Goal: Task Accomplishment & Management: Manage account settings

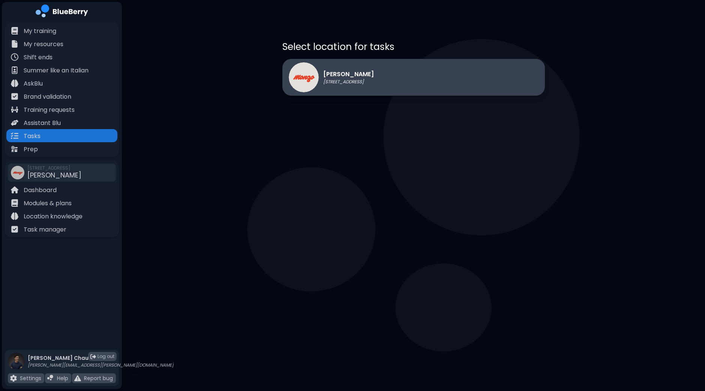
click at [336, 68] on div "[PERSON_NAME] [STREET_ADDRESS]" at bounding box center [331, 77] width 85 height 30
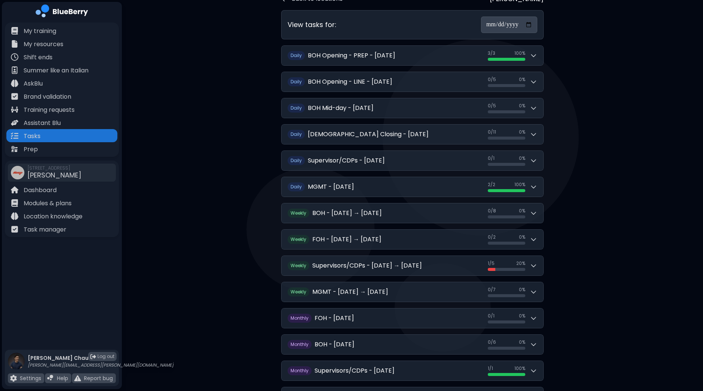
scroll to position [90, 0]
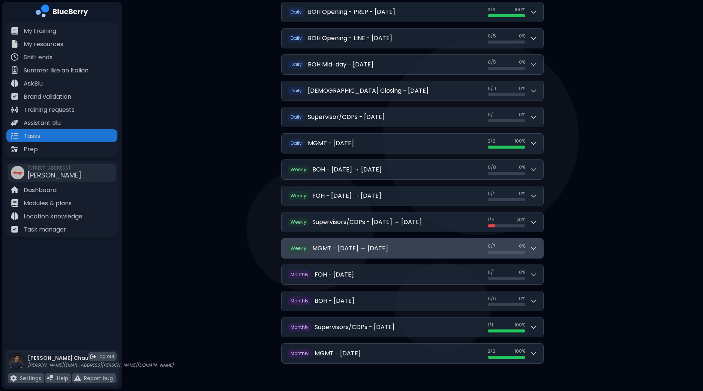
click at [538, 248] on button "Weekly MGMT - [DATE] → [DATE] 0 / 7 0 / 7 0 %" at bounding box center [412, 247] width 262 height 19
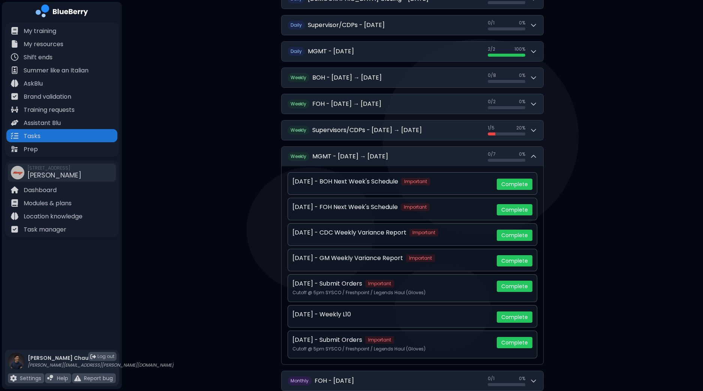
scroll to position [184, 0]
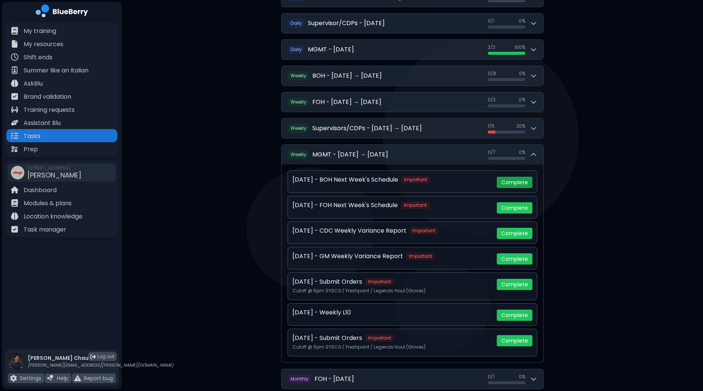
click at [511, 179] on button "Complete" at bounding box center [515, 182] width 36 height 11
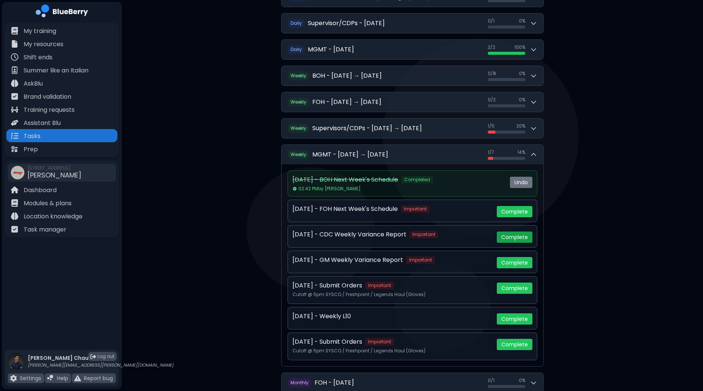
click at [519, 236] on button "Complete" at bounding box center [515, 236] width 36 height 11
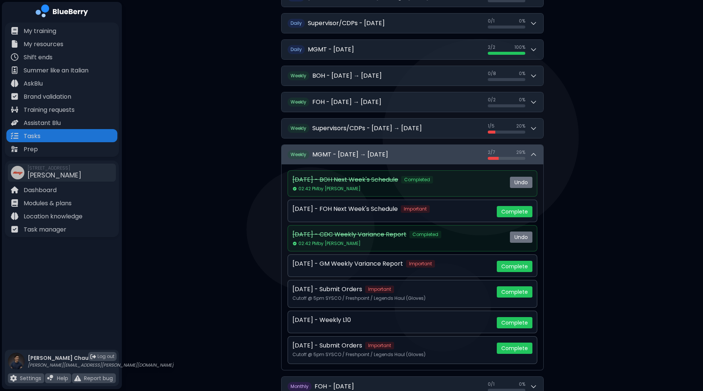
click at [535, 151] on icon at bounding box center [533, 154] width 7 height 7
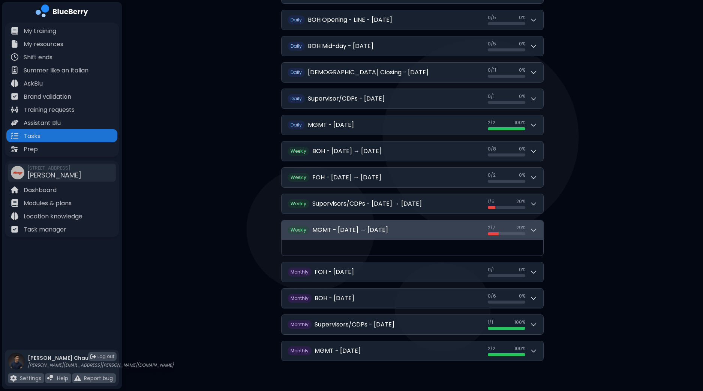
scroll to position [90, 0]
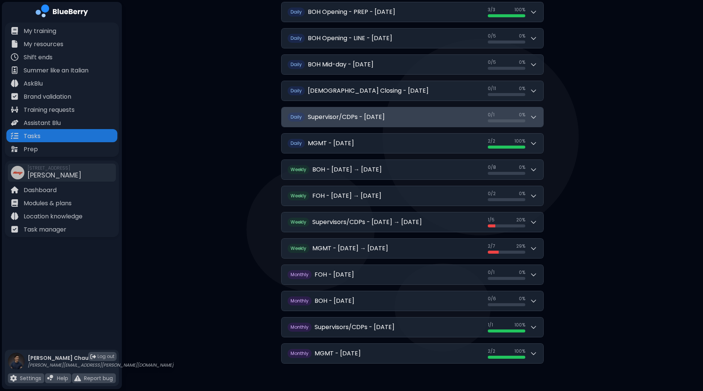
click at [534, 120] on div "0 / 1 0 / 1 0 %" at bounding box center [512, 117] width 49 height 10
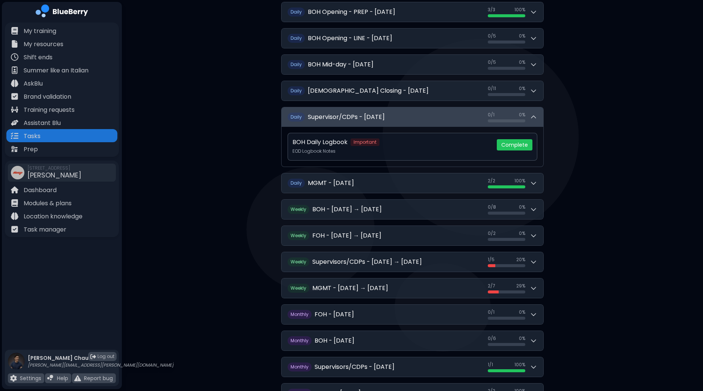
click at [534, 120] on div "0 / 1 0 / 1 0 %" at bounding box center [512, 117] width 49 height 10
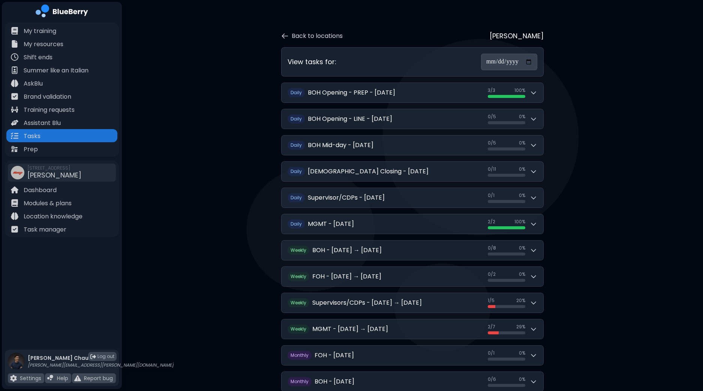
scroll to position [46, 0]
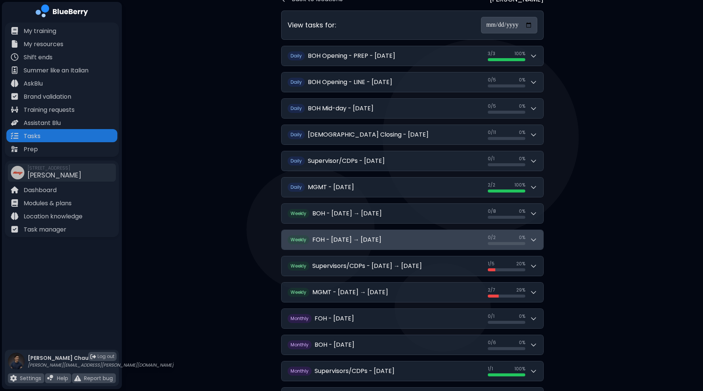
click at [538, 240] on button "Weekly FOH - [DATE] → [DATE] 0 / 2 0 / 2 0 %" at bounding box center [412, 239] width 262 height 19
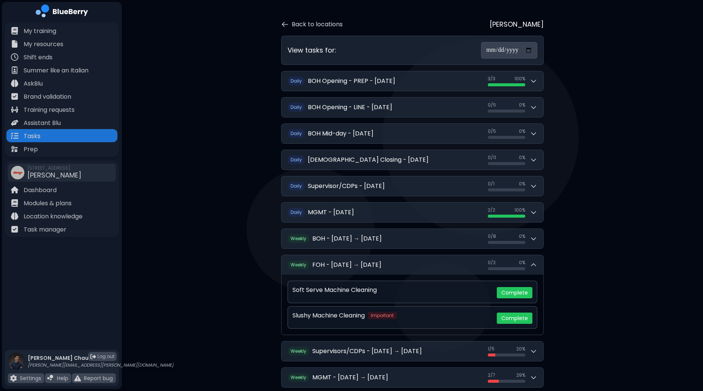
scroll to position [0, 0]
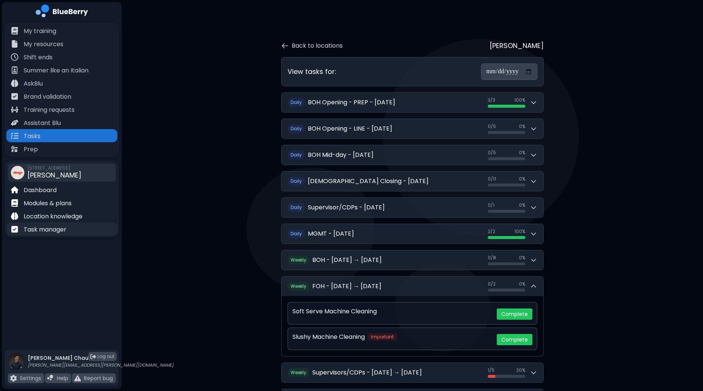
click at [61, 229] on p "Task manager" at bounding box center [45, 229] width 43 height 9
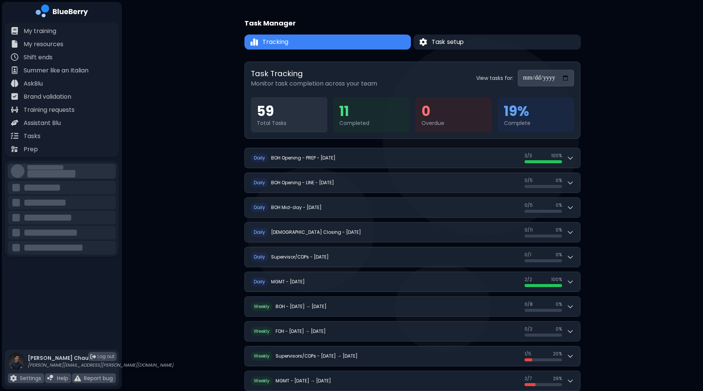
click at [474, 32] on div "**********" at bounding box center [412, 253] width 336 height 507
click at [470, 37] on button "Task setup" at bounding box center [496, 41] width 167 height 15
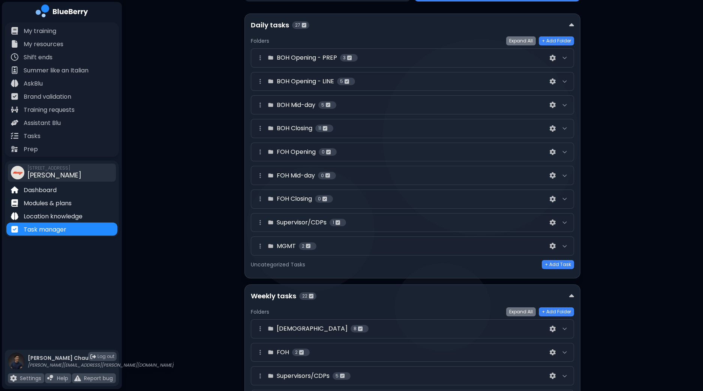
scroll to position [93, 0]
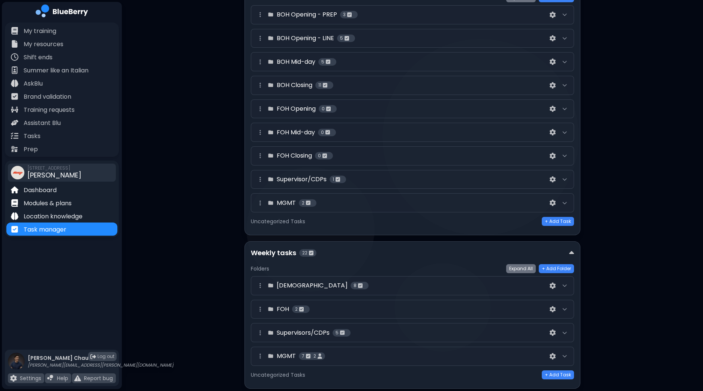
click at [567, 310] on div at bounding box center [564, 308] width 9 height 9
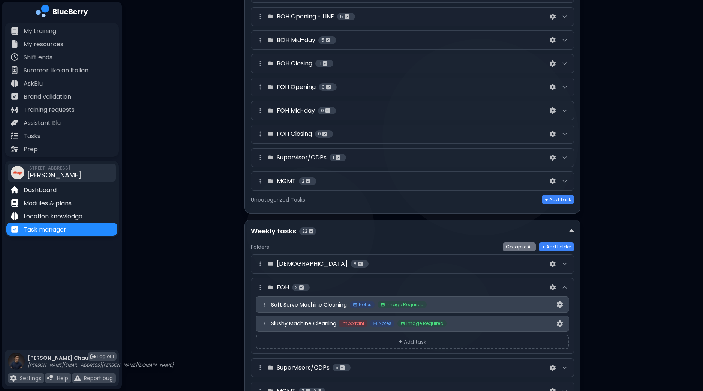
scroll to position [141, 0]
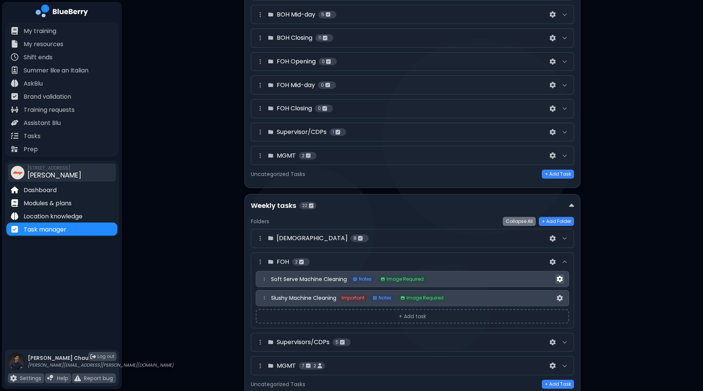
click at [562, 278] on img at bounding box center [560, 278] width 6 height 6
select select "*"
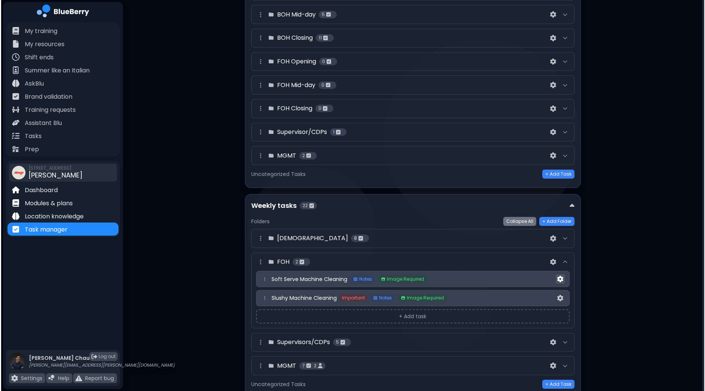
scroll to position [0, 0]
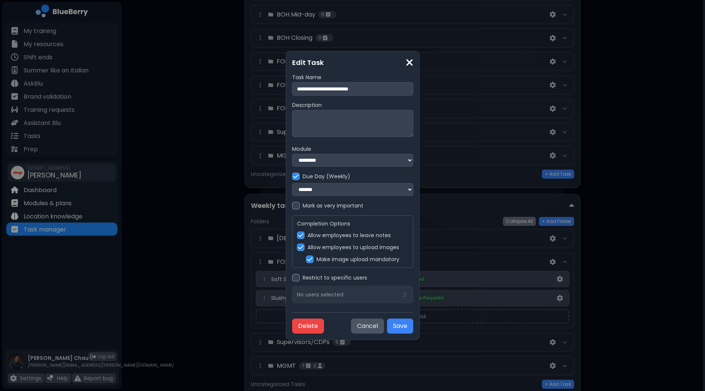
click at [292, 209] on div at bounding box center [295, 205] width 7 height 7
click at [413, 329] on button "Save" at bounding box center [400, 325] width 26 height 15
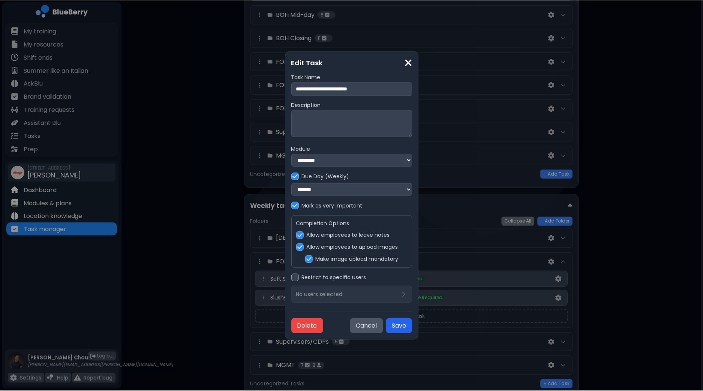
scroll to position [141, 0]
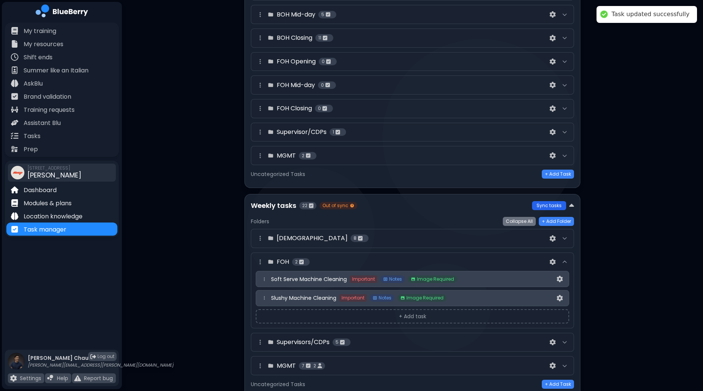
click at [549, 205] on button "Sync tasks" at bounding box center [549, 205] width 34 height 9
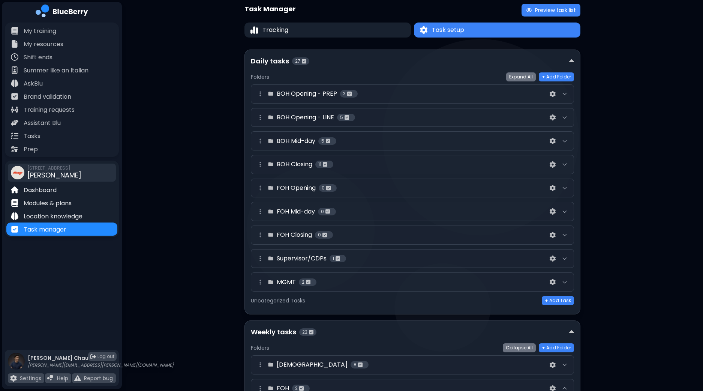
scroll to position [0, 0]
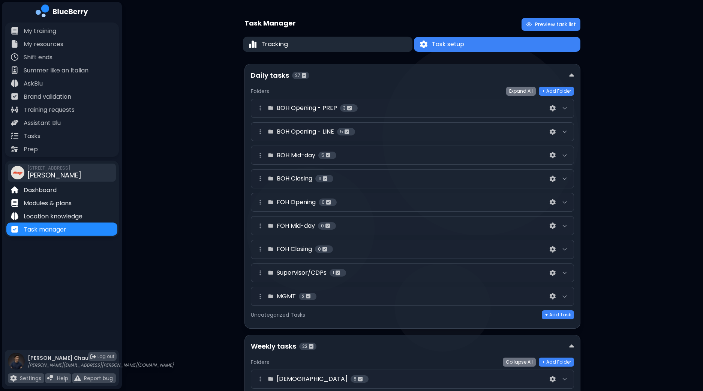
click at [325, 44] on button "Tracking" at bounding box center [328, 44] width 170 height 15
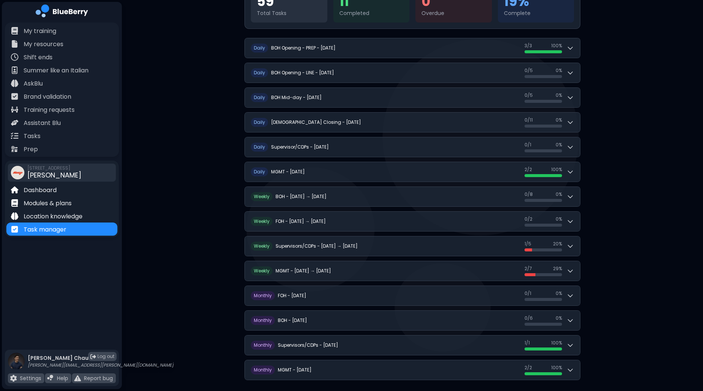
scroll to position [114, 0]
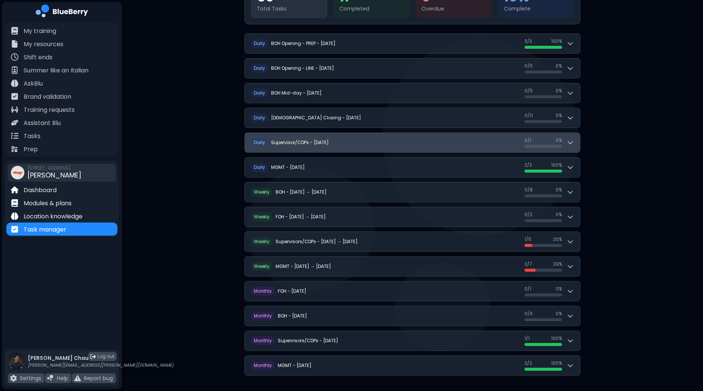
click at [573, 139] on icon at bounding box center [569, 142] width 7 height 7
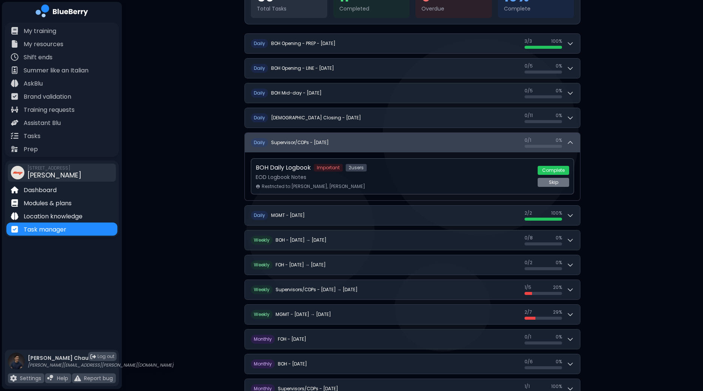
click at [572, 141] on icon at bounding box center [569, 142] width 7 height 7
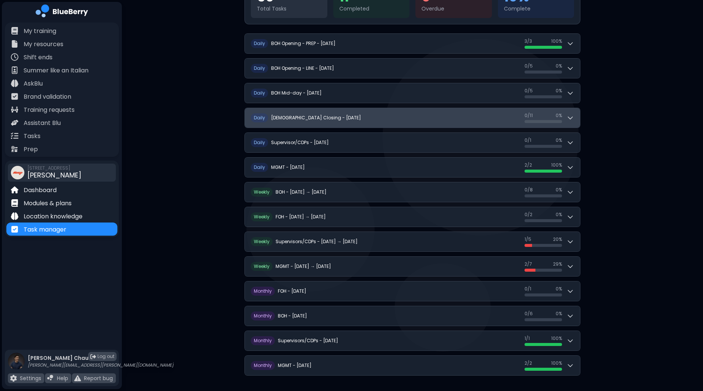
click at [573, 117] on icon at bounding box center [569, 117] width 7 height 7
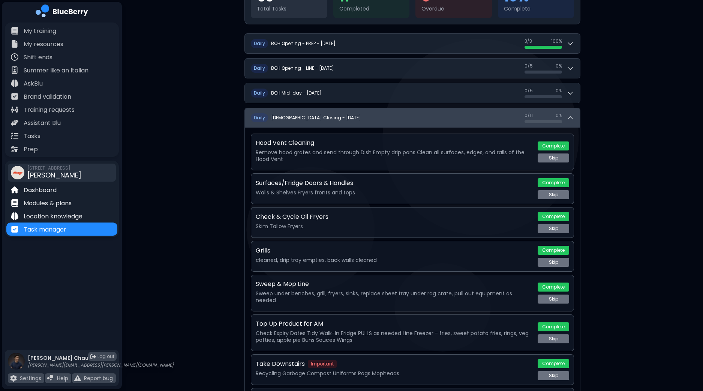
click at [573, 117] on div "0 / 11 0 / 11 0 %" at bounding box center [548, 117] width 49 height 10
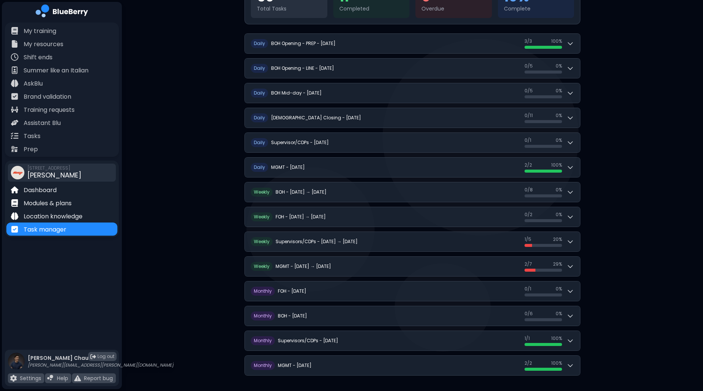
scroll to position [0, 0]
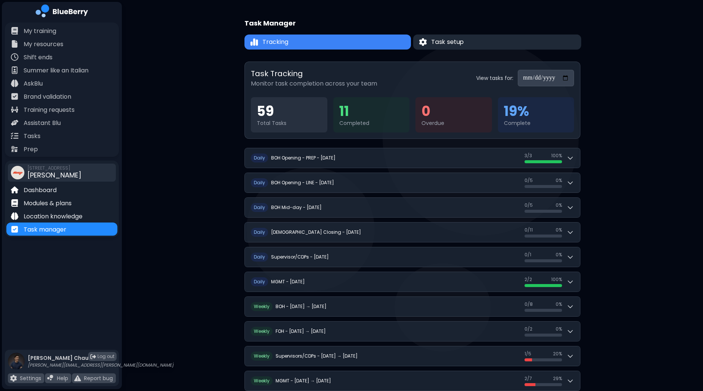
click at [454, 40] on span "Task setup" at bounding box center [447, 41] width 33 height 9
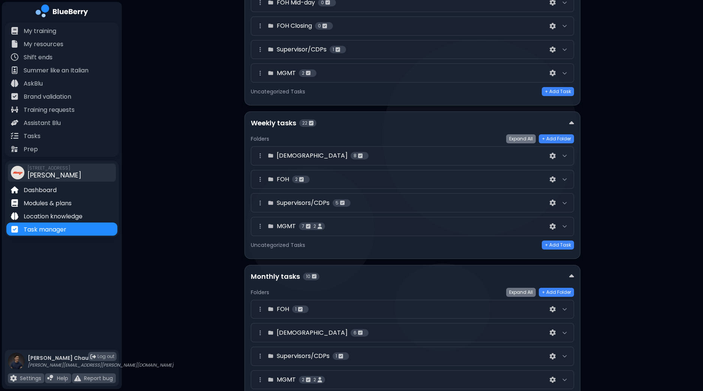
scroll to position [265, 0]
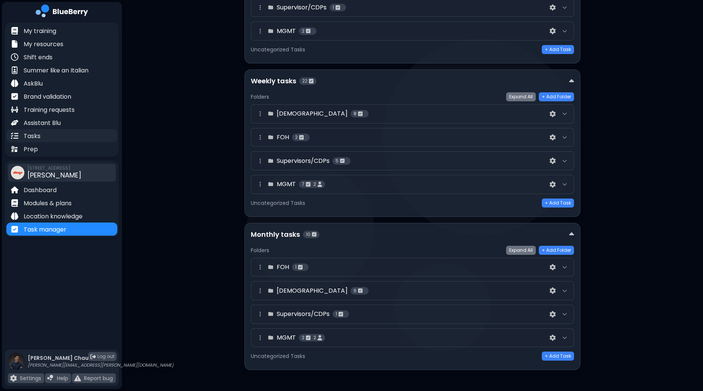
click at [40, 138] on p "Tasks" at bounding box center [32, 136] width 17 height 9
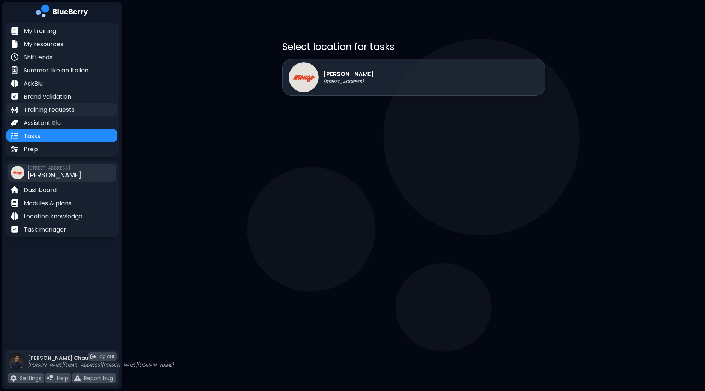
click at [51, 106] on p "Training requests" at bounding box center [49, 109] width 51 height 9
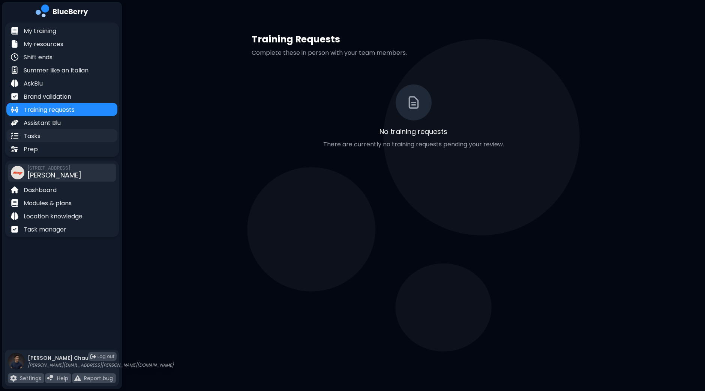
click at [39, 135] on p "Tasks" at bounding box center [32, 136] width 17 height 9
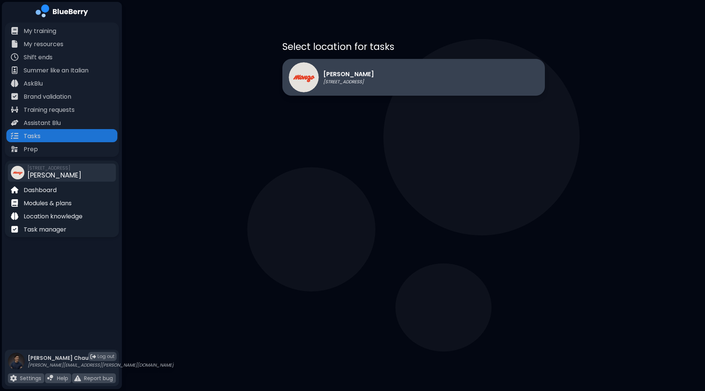
click at [349, 81] on p "[STREET_ADDRESS]" at bounding box center [348, 82] width 51 height 6
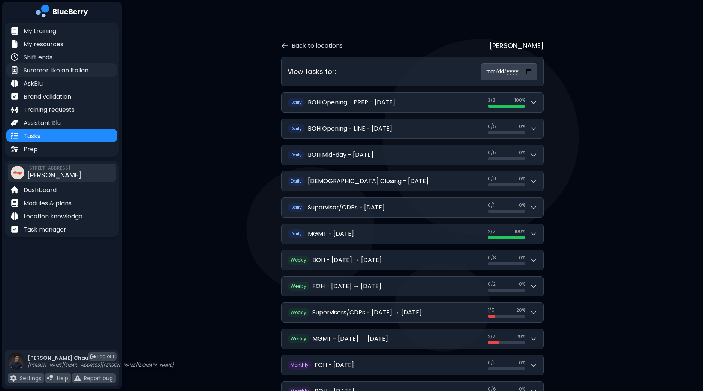
click at [58, 72] on p "Summer like an Italian" at bounding box center [56, 70] width 65 height 9
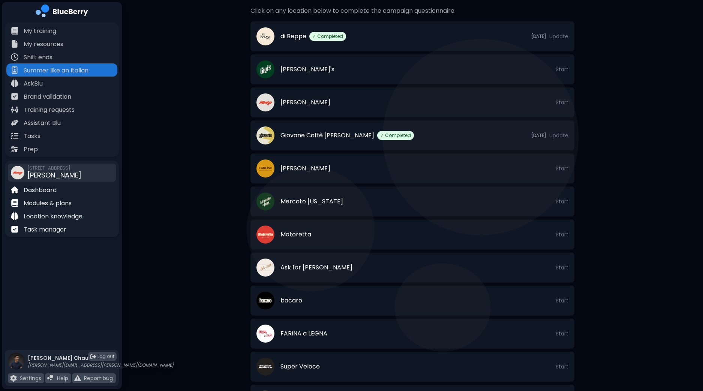
scroll to position [224, 0]
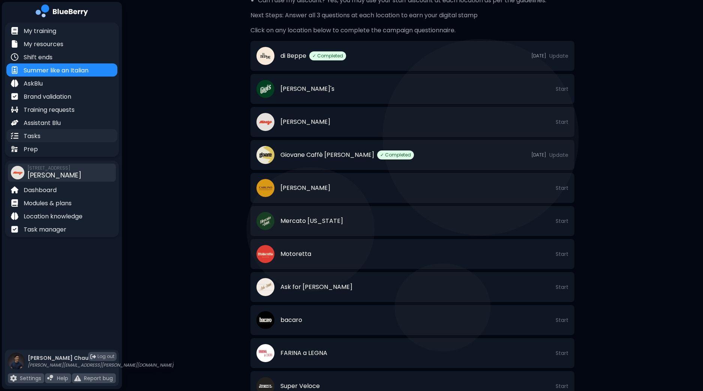
click at [45, 137] on div "Tasks" at bounding box center [61, 135] width 111 height 13
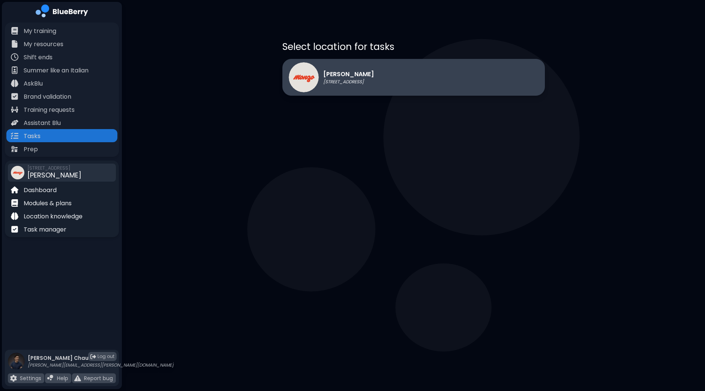
click at [395, 85] on div "[PERSON_NAME] [STREET_ADDRESS]" at bounding box center [413, 77] width 262 height 37
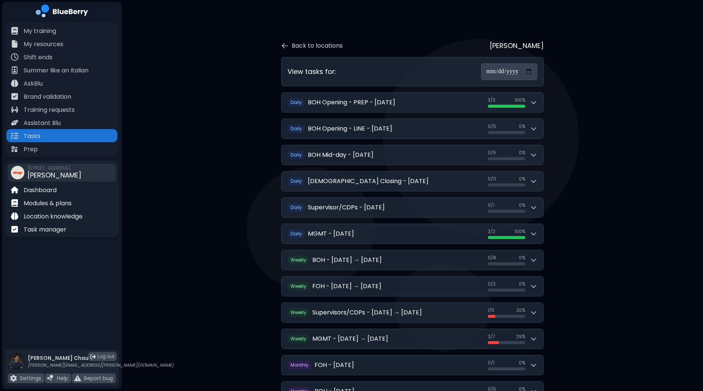
click at [588, 160] on div "**********" at bounding box center [412, 241] width 581 height 483
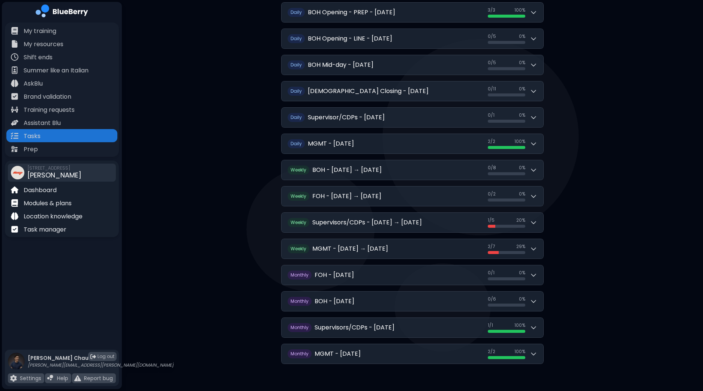
scroll to position [90, 0]
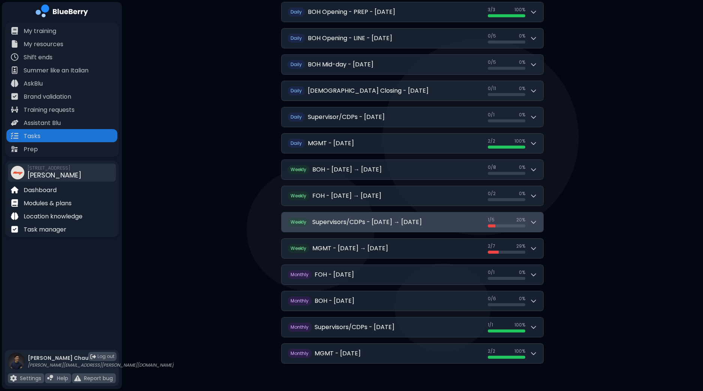
click at [533, 224] on div "1 / 5 1 / 5 20 %" at bounding box center [512, 222] width 49 height 10
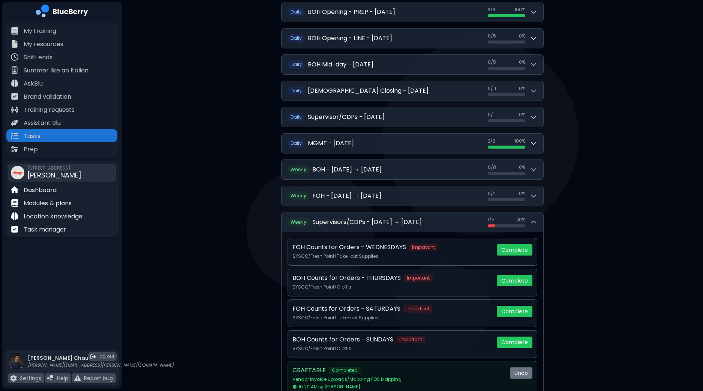
scroll to position [184, 0]
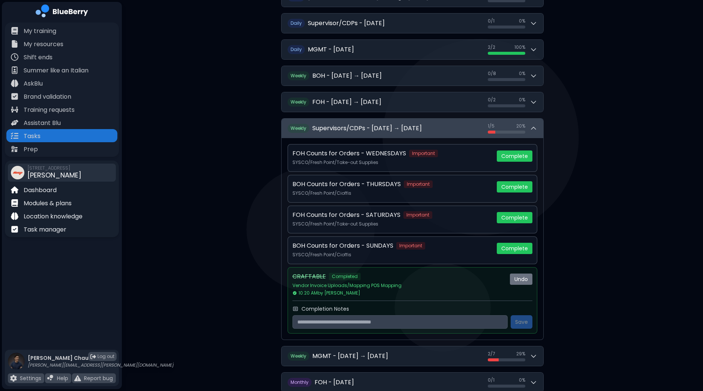
click at [540, 127] on button "Weekly Supervisors/CDPs - [DATE] → [DATE] 1 / 5 1 / 5 20 %" at bounding box center [412, 127] width 262 height 19
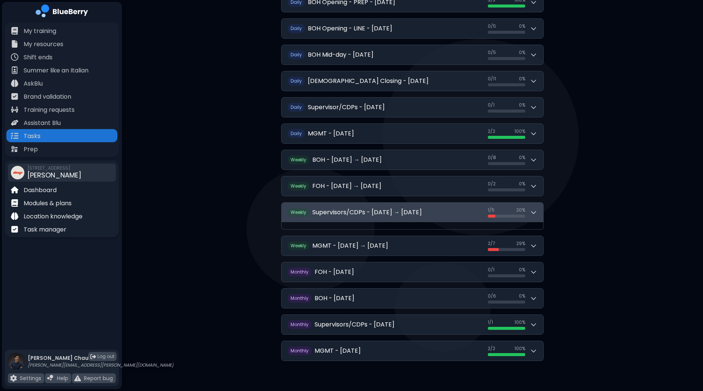
scroll to position [90, 0]
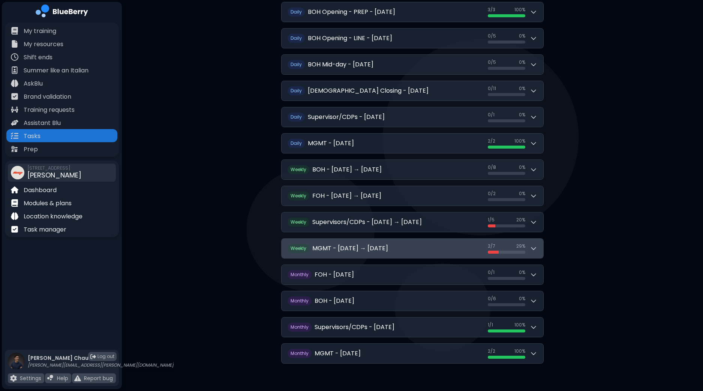
click at [535, 247] on icon at bounding box center [533, 248] width 4 height 2
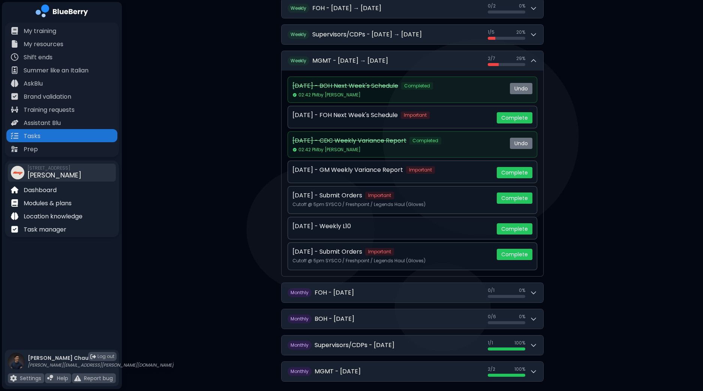
scroll to position [295, 0]
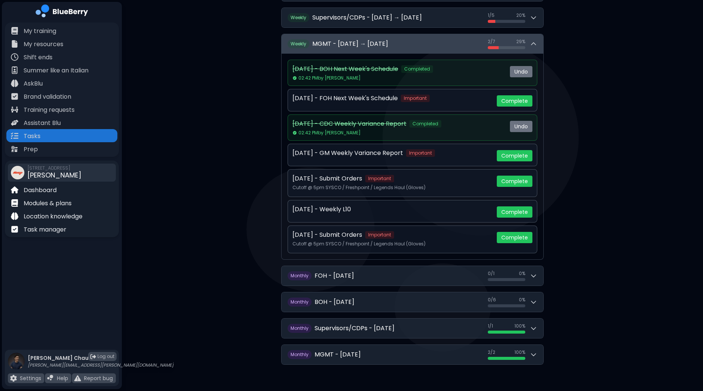
click at [539, 43] on button "Weekly MGMT - [DATE] → [DATE] 2 / 7 2 / 7 29 %" at bounding box center [412, 43] width 262 height 19
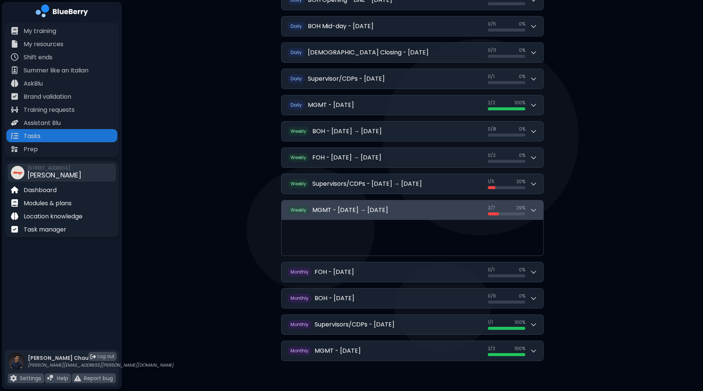
scroll to position [90, 0]
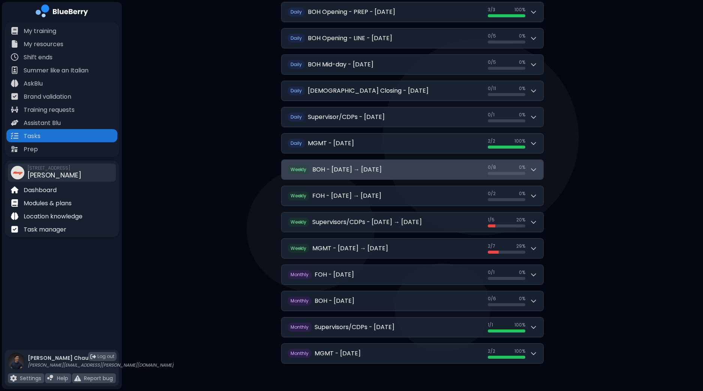
click at [535, 169] on icon at bounding box center [533, 169] width 7 height 7
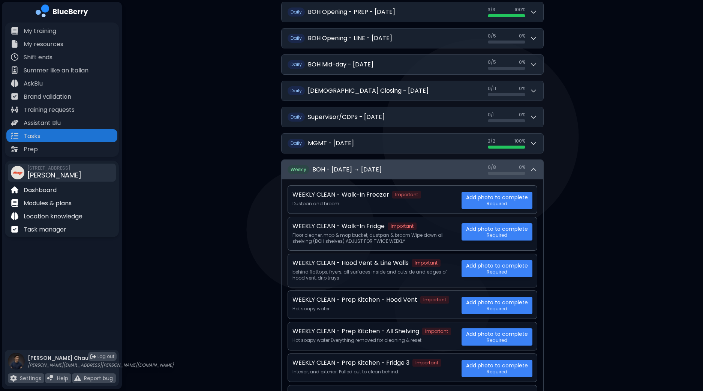
click at [535, 169] on icon at bounding box center [533, 169] width 7 height 7
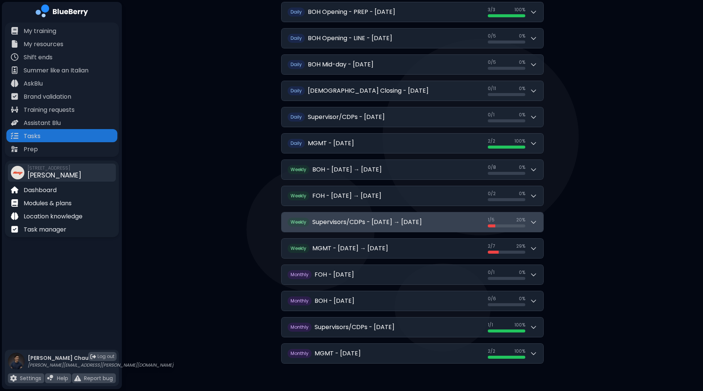
click at [536, 218] on icon at bounding box center [533, 221] width 7 height 7
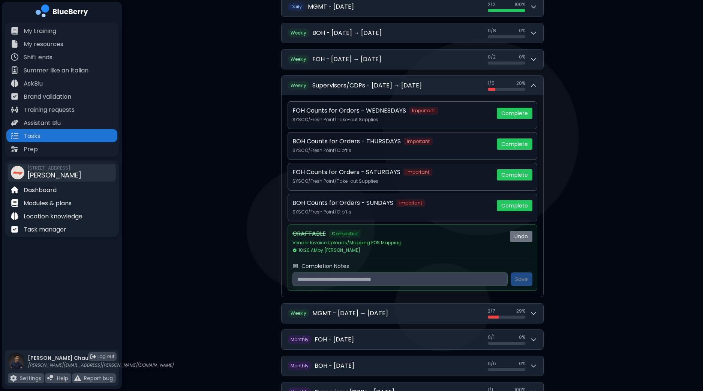
scroll to position [231, 0]
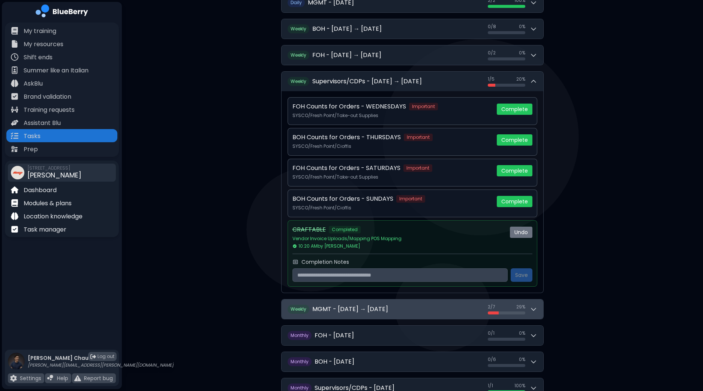
click at [537, 310] on div "2 / 7 2 / 7 29 %" at bounding box center [512, 309] width 49 height 10
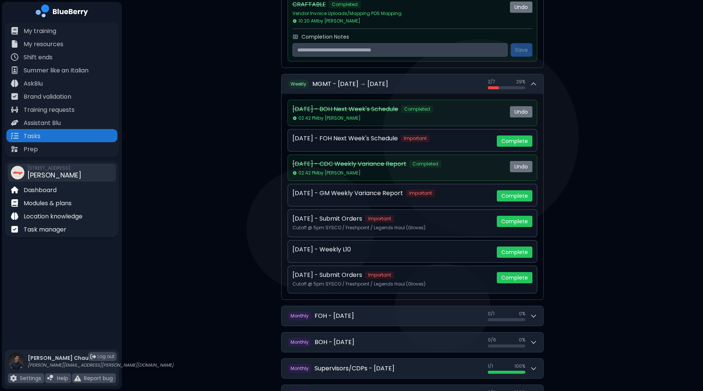
scroll to position [495, 0]
